Goal: Navigation & Orientation: Find specific page/section

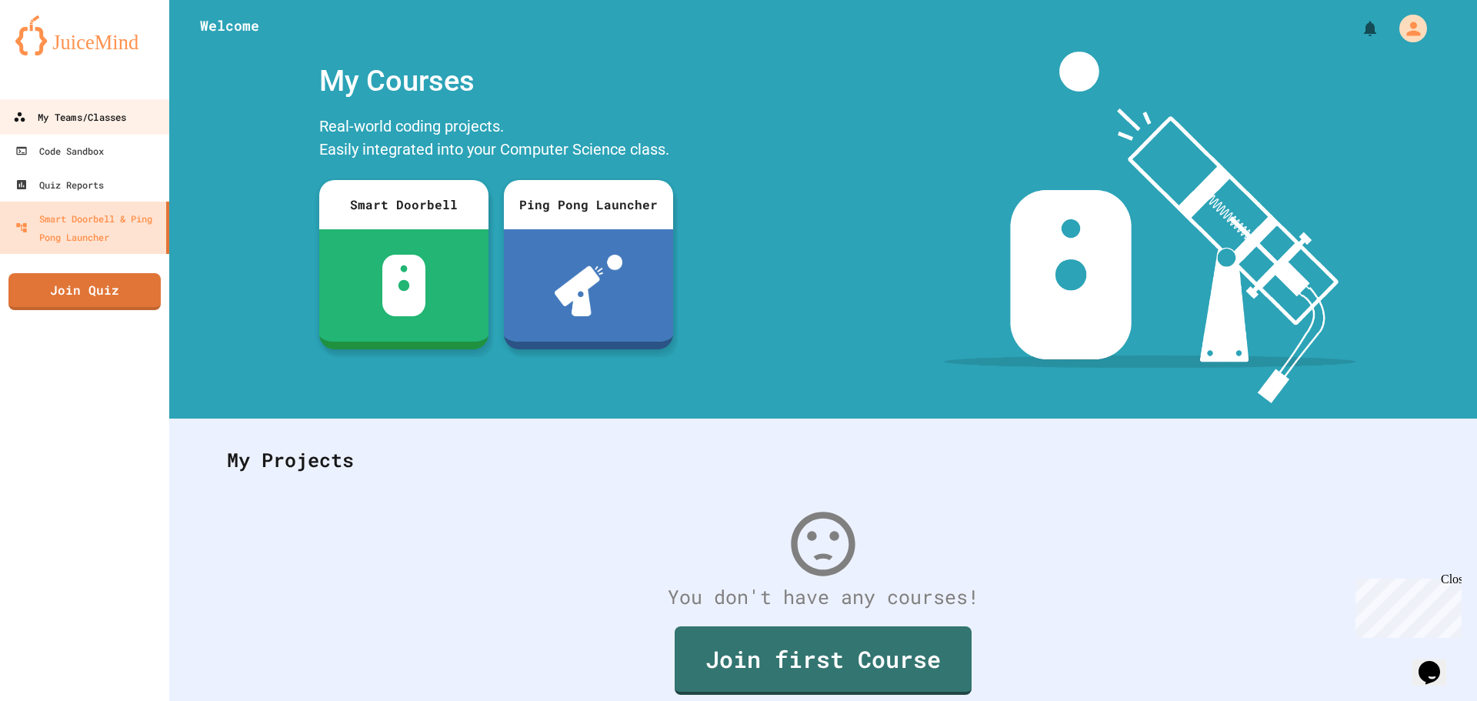
drag, startPoint x: 17, startPoint y: 103, endPoint x: 51, endPoint y: 114, distance: 35.5
click at [17, 103] on link "My Teams/Classes" at bounding box center [85, 116] width 175 height 35
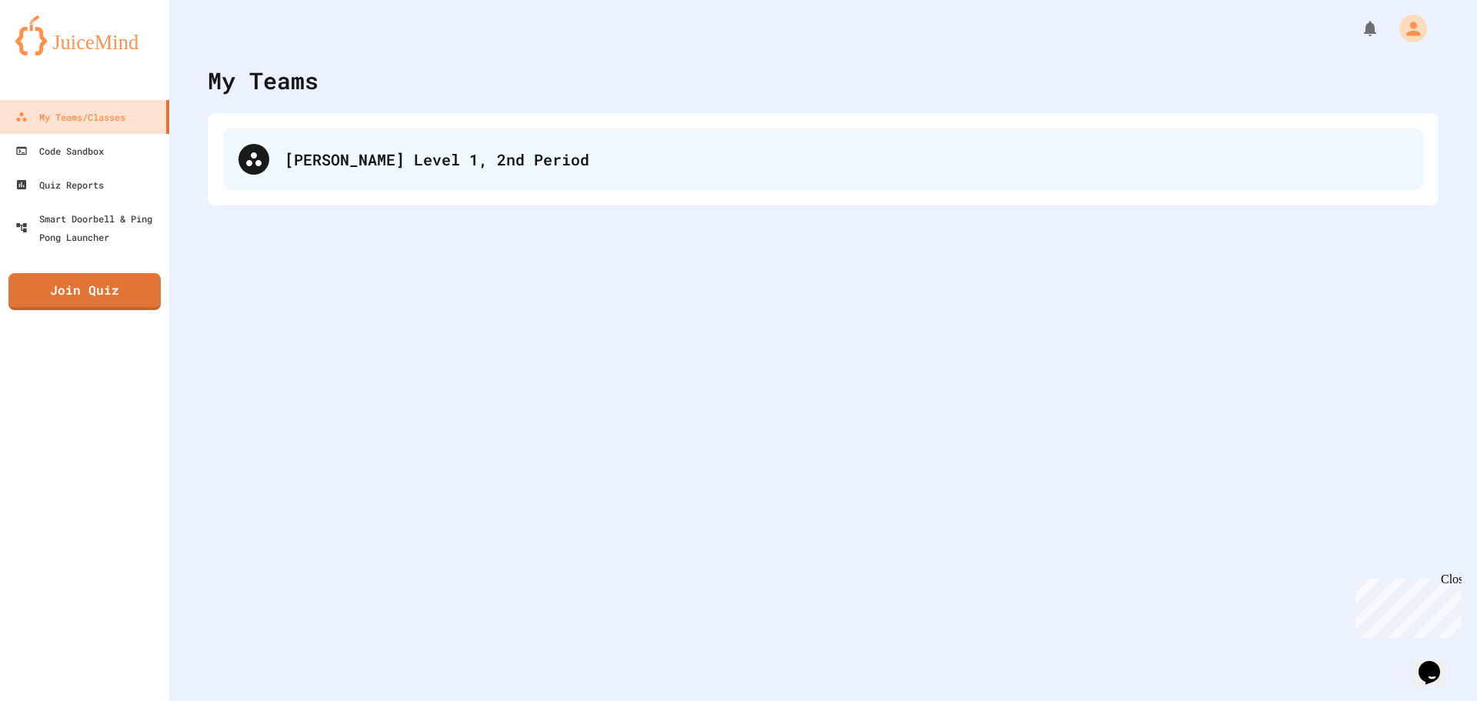
click at [354, 165] on div "[PERSON_NAME] Level 1, 2nd Period" at bounding box center [846, 159] width 1123 height 23
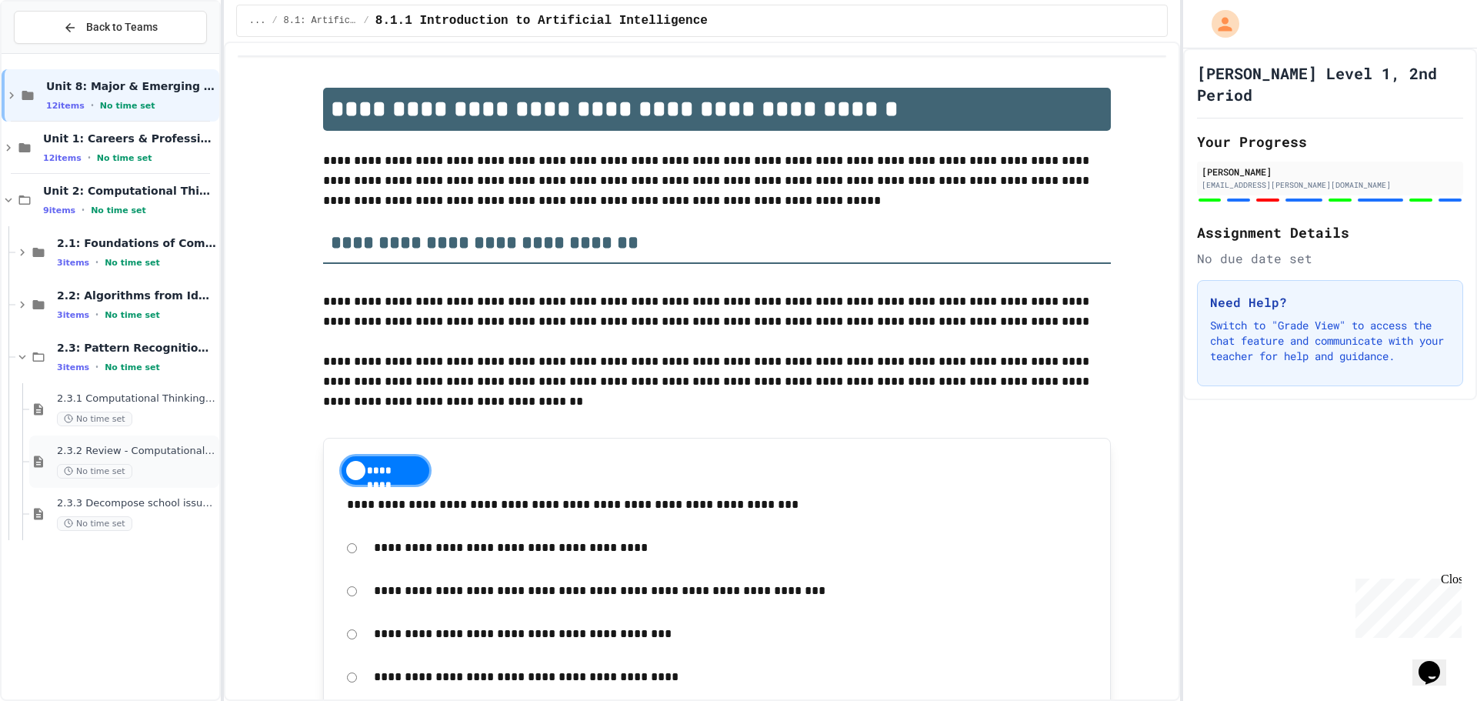
click at [200, 461] on div "2.3.2 Review - Computational Thinking - Your Problem-Solving Toolkit No time set" at bounding box center [136, 462] width 159 height 34
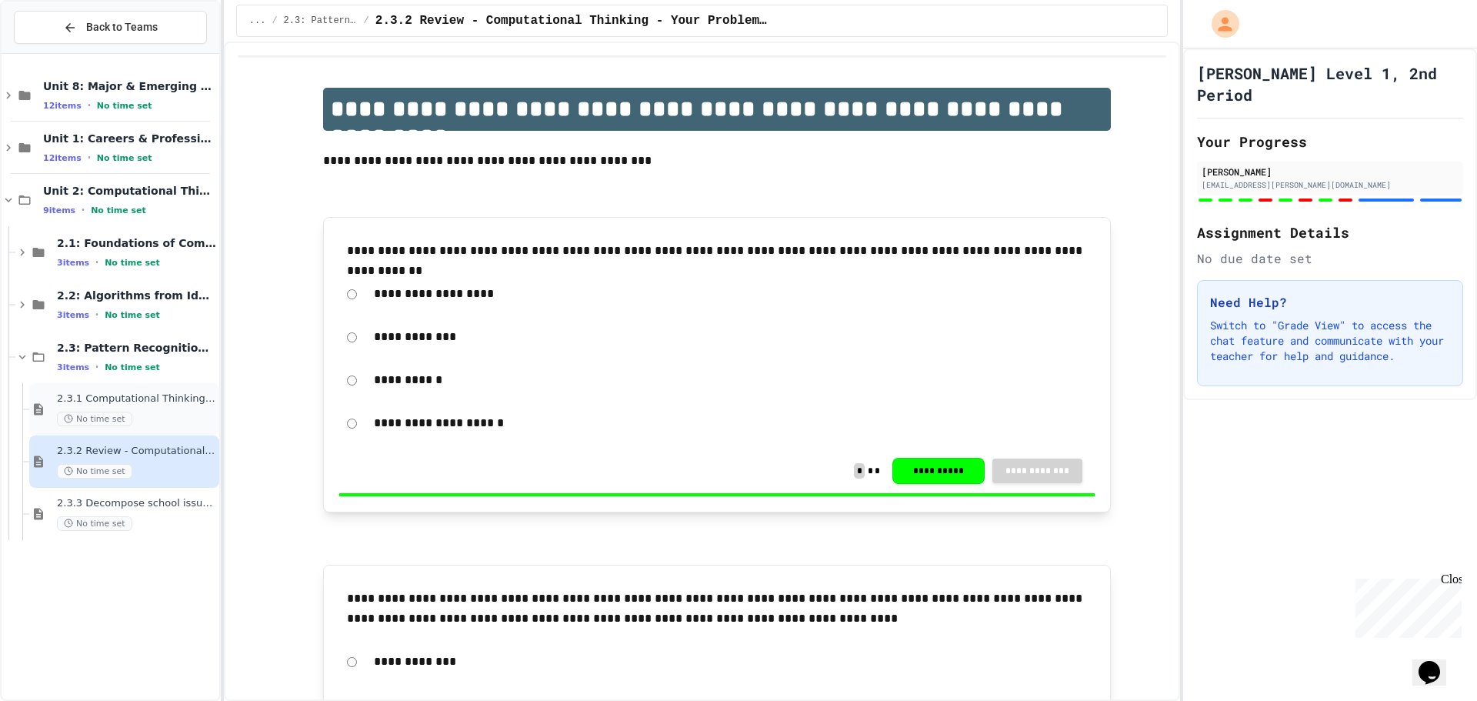
click at [157, 385] on div "2.3.1 Computational Thinking - Your Problem-Solving Toolkit No time set" at bounding box center [124, 409] width 190 height 52
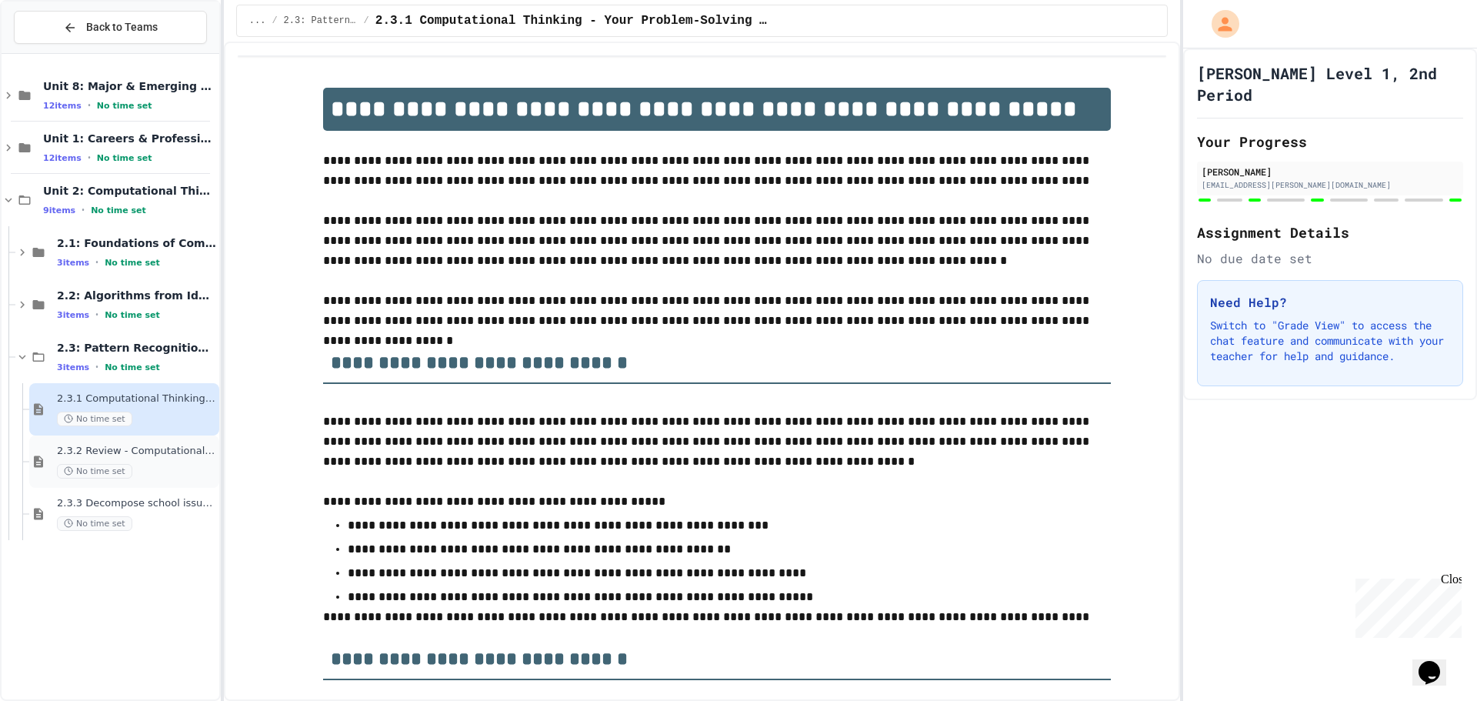
click at [152, 466] on div "No time set" at bounding box center [136, 471] width 159 height 15
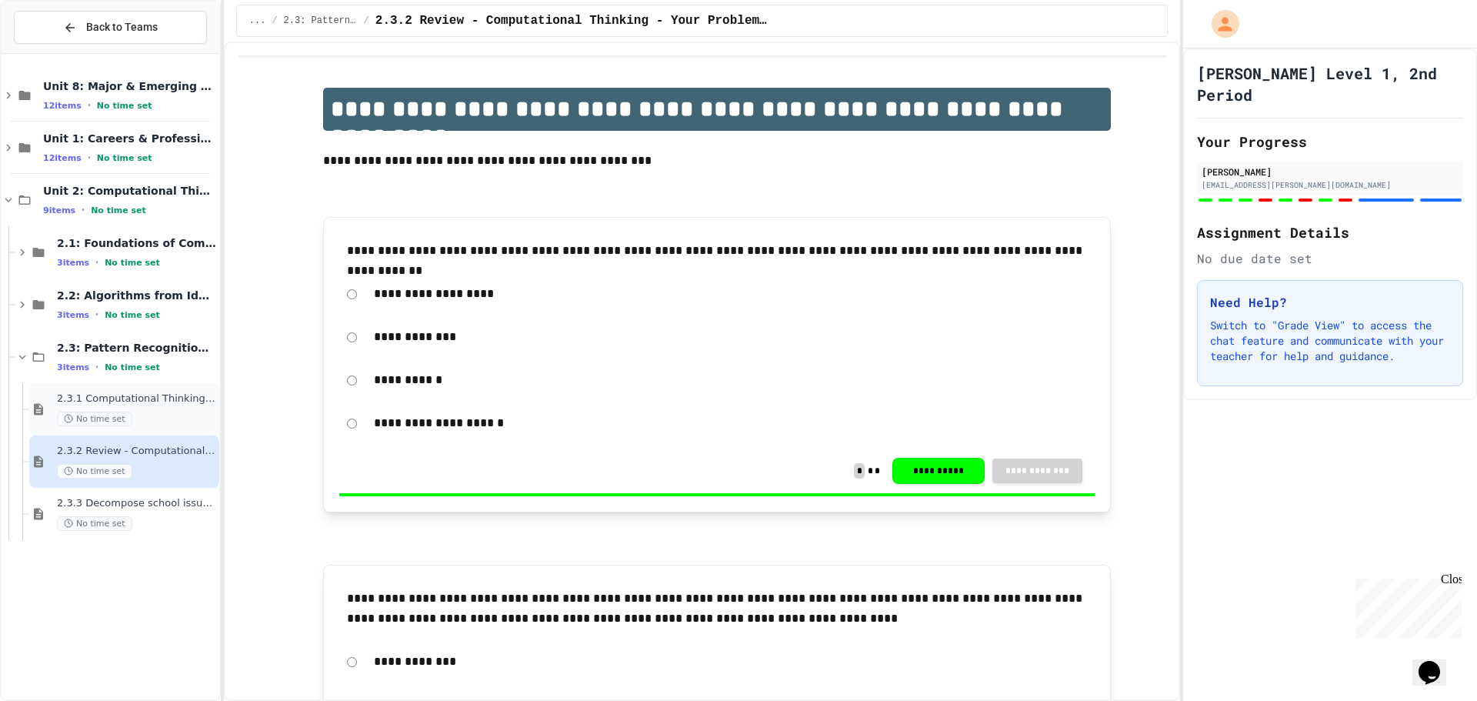
click at [162, 405] on span "2.3.1 Computational Thinking - Your Problem-Solving Toolkit" at bounding box center [136, 398] width 159 height 13
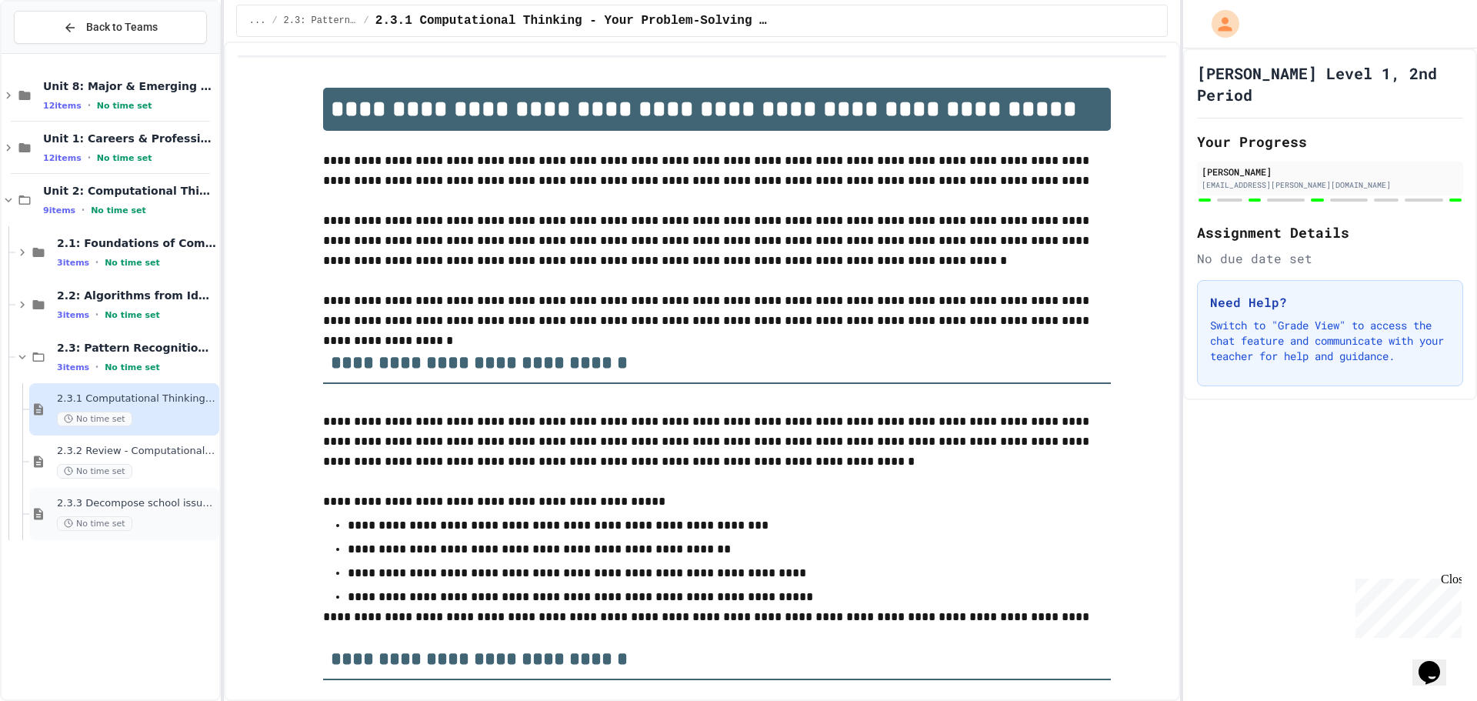
click at [181, 522] on div "No time set" at bounding box center [136, 523] width 159 height 15
